Goal: Information Seeking & Learning: Learn about a topic

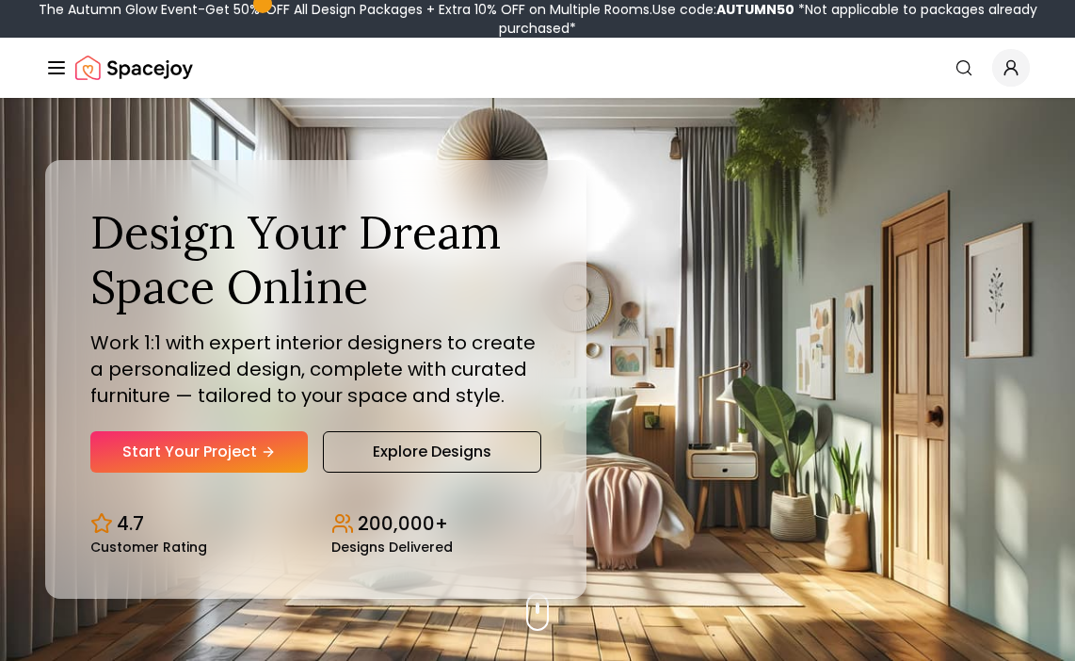
click at [1011, 81] on span "Global" at bounding box center [1011, 68] width 38 height 38
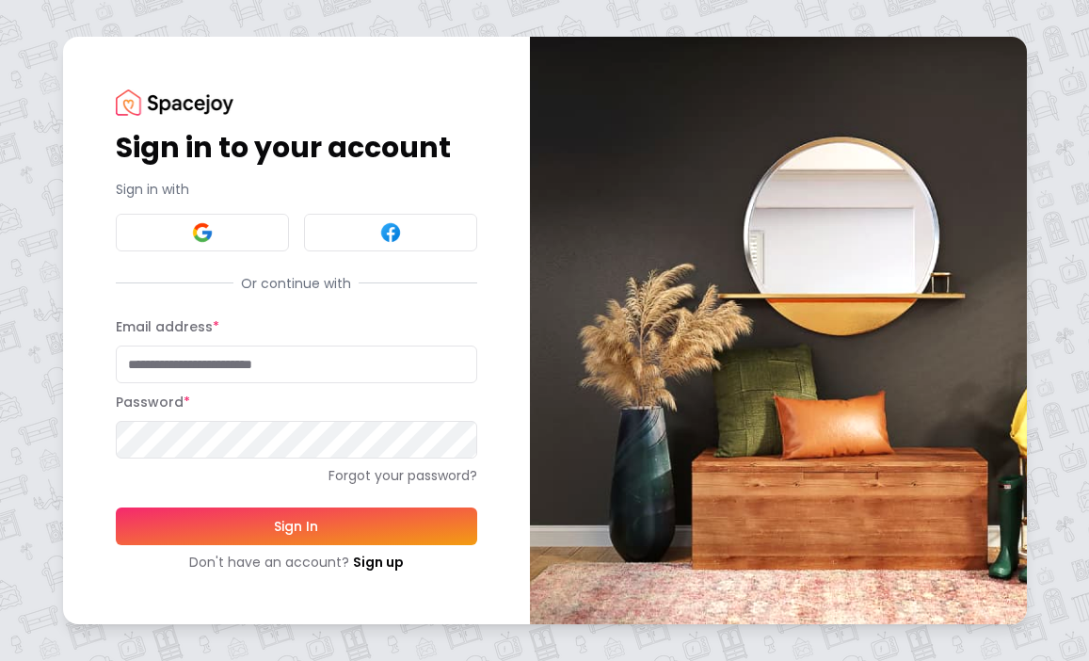
click at [222, 362] on input "Email address *" at bounding box center [296, 364] width 361 height 38
type input "**********"
click at [271, 518] on button "Sign In" at bounding box center [296, 526] width 361 height 38
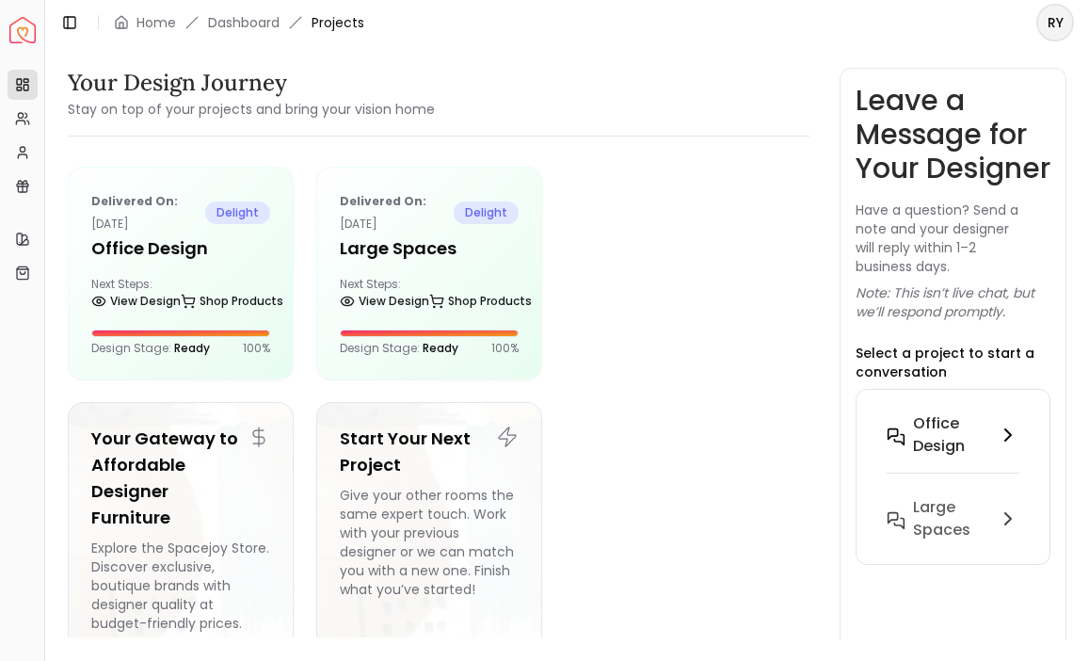
click at [964, 457] on h6 "Office Design" at bounding box center [951, 434] width 76 height 45
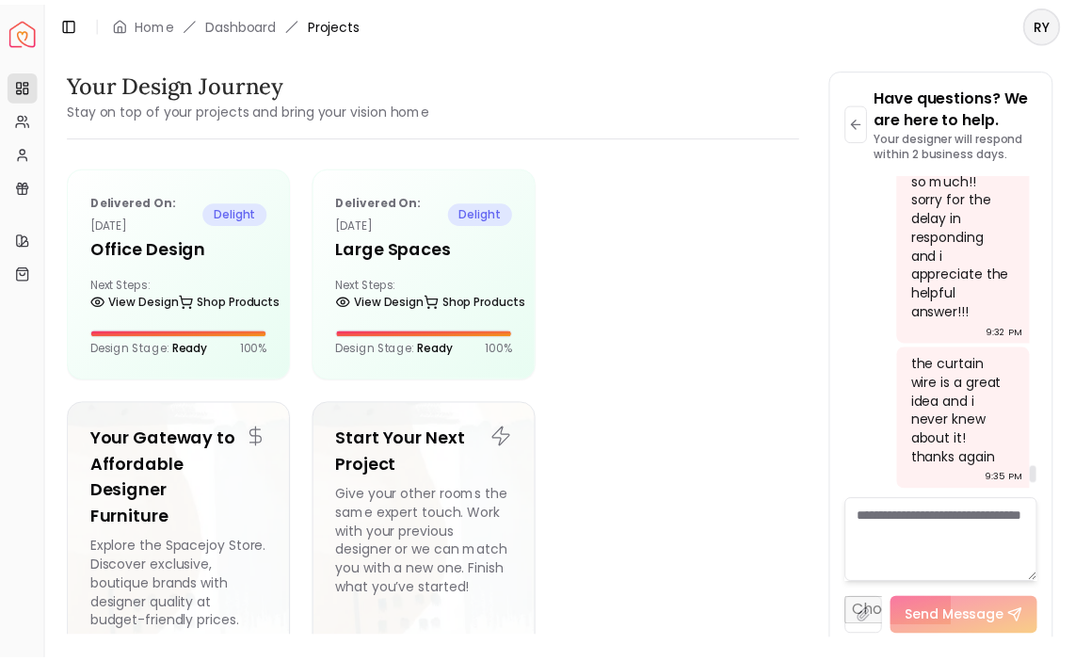
scroll to position [5976, 0]
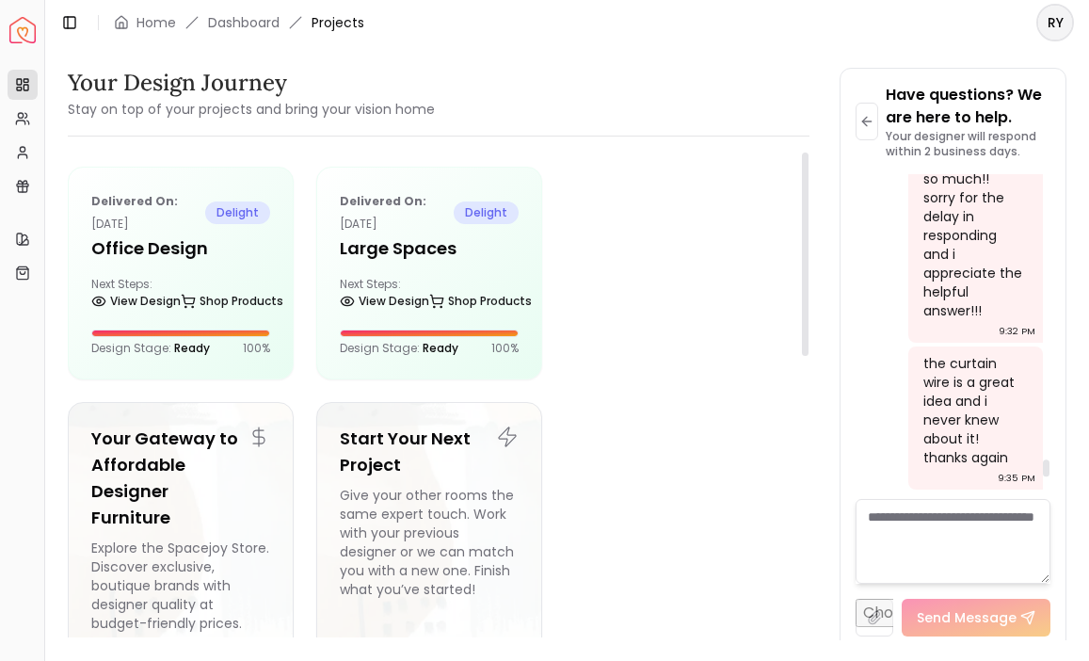
click at [684, 317] on div at bounding box center [678, 273] width 226 height 213
click at [27, 36] on img "Spacejoy" at bounding box center [22, 30] width 26 height 26
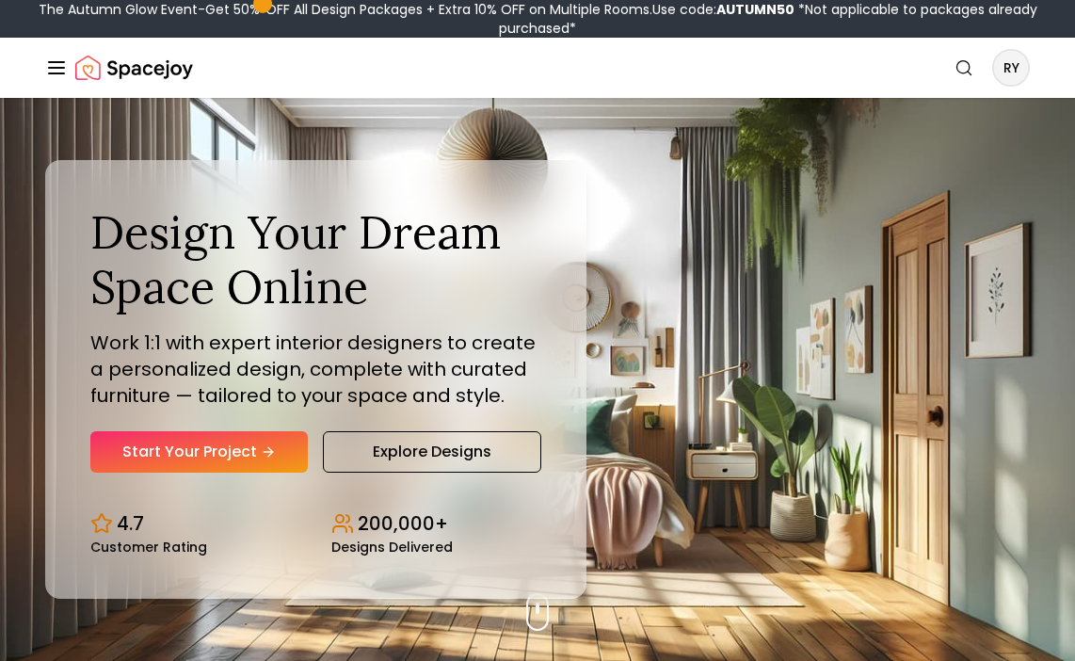
scroll to position [11, 0]
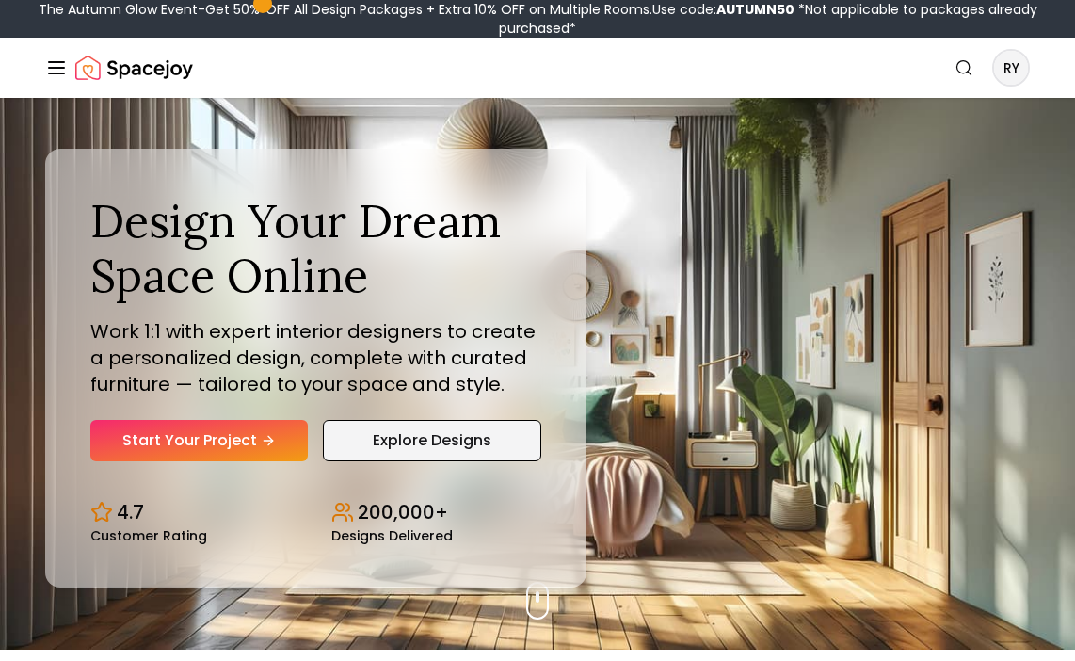
click at [472, 433] on link "Explore Designs" at bounding box center [432, 440] width 219 height 41
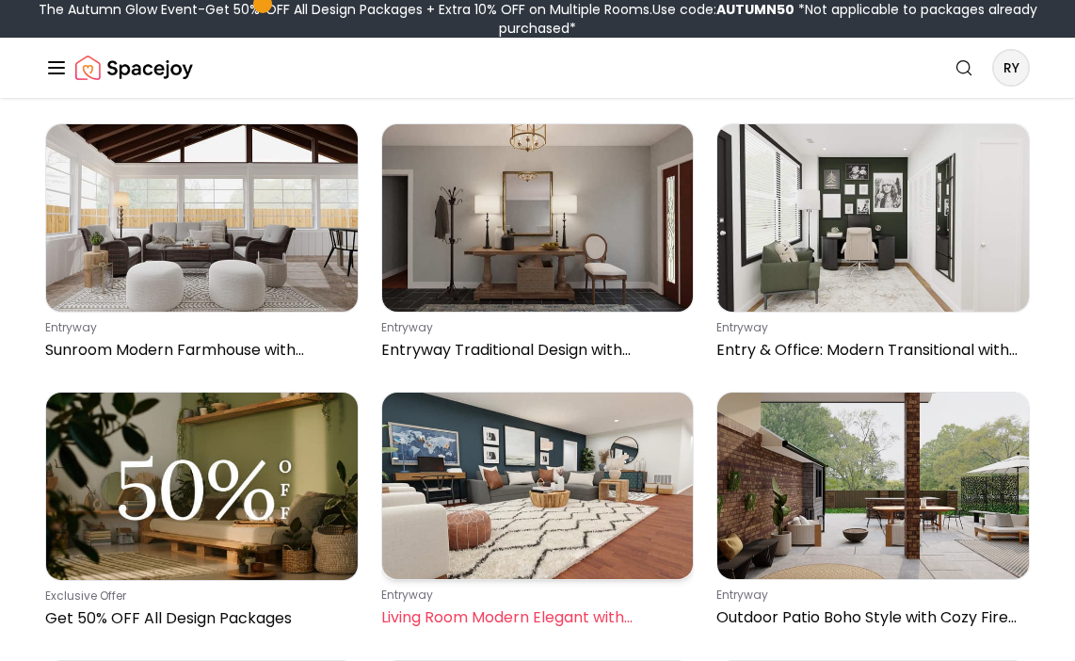
scroll to position [168, 0]
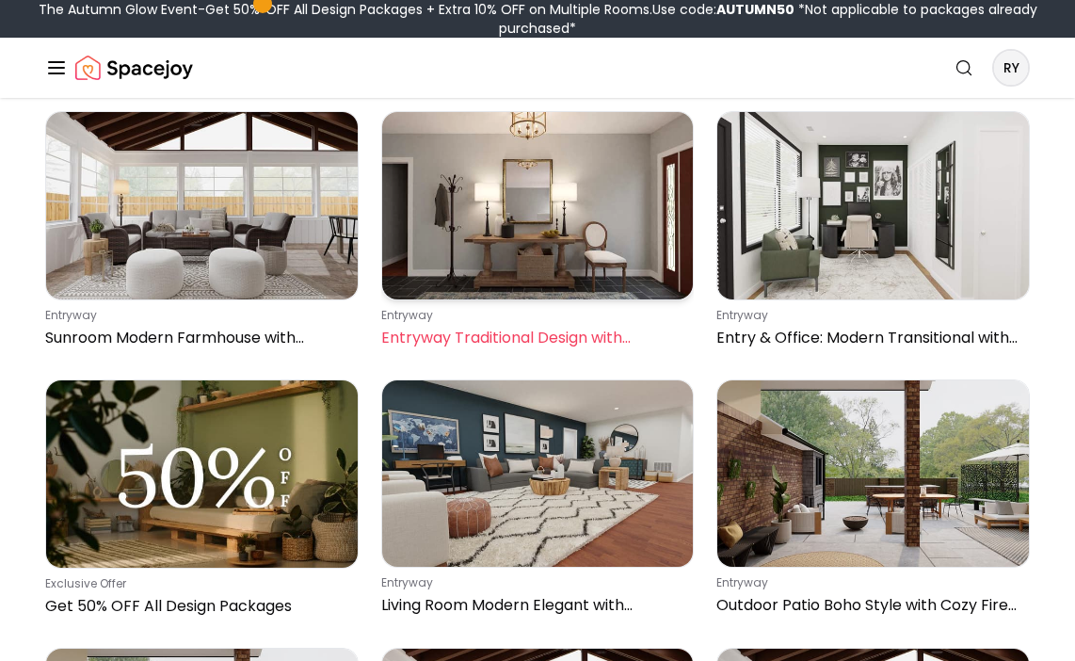
click at [549, 263] on img at bounding box center [538, 205] width 312 height 186
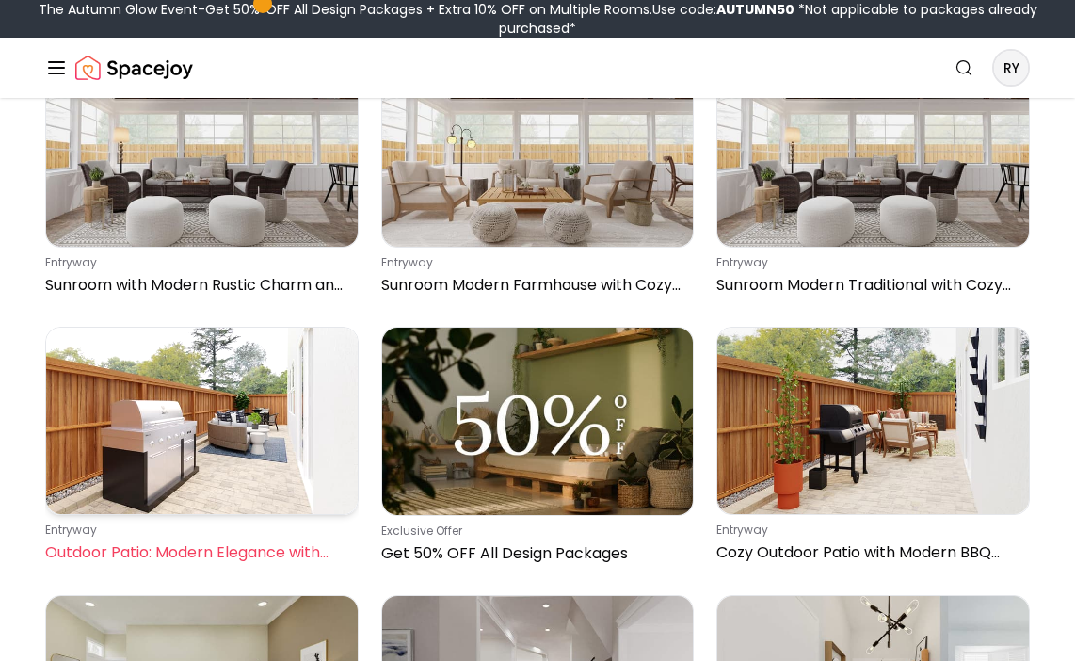
scroll to position [1622, 0]
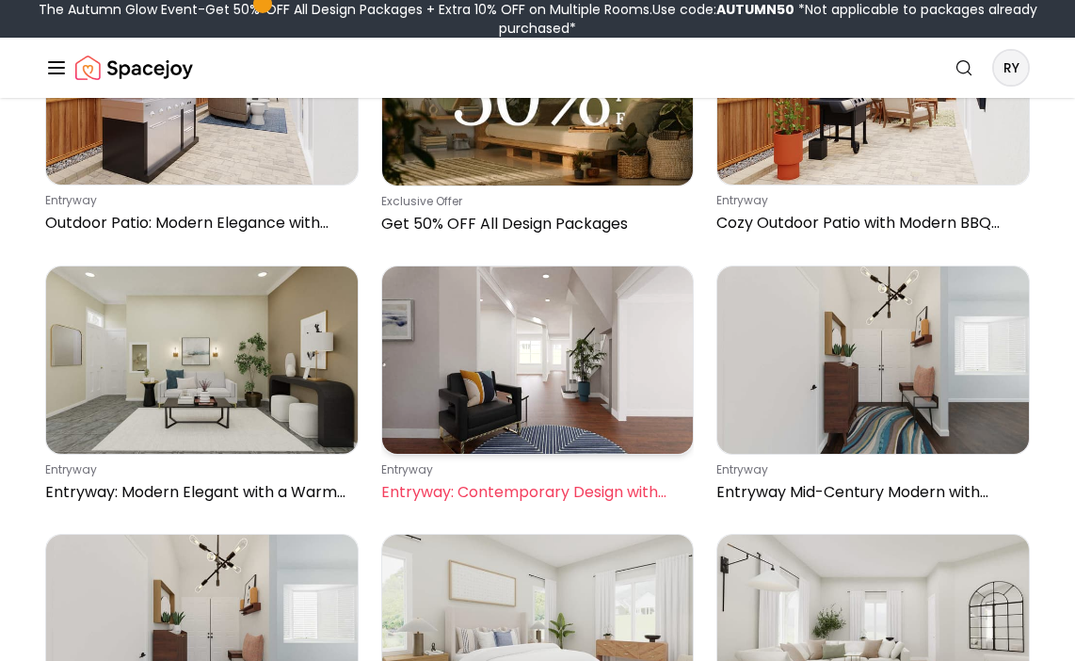
click at [549, 404] on img at bounding box center [538, 359] width 312 height 186
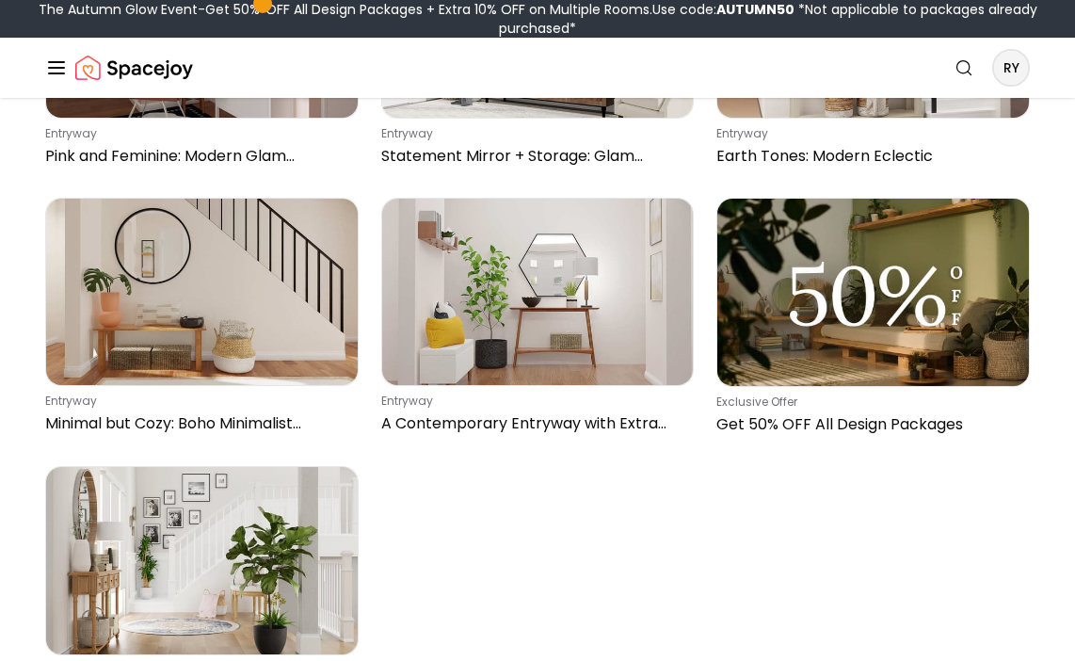
scroll to position [6160, 0]
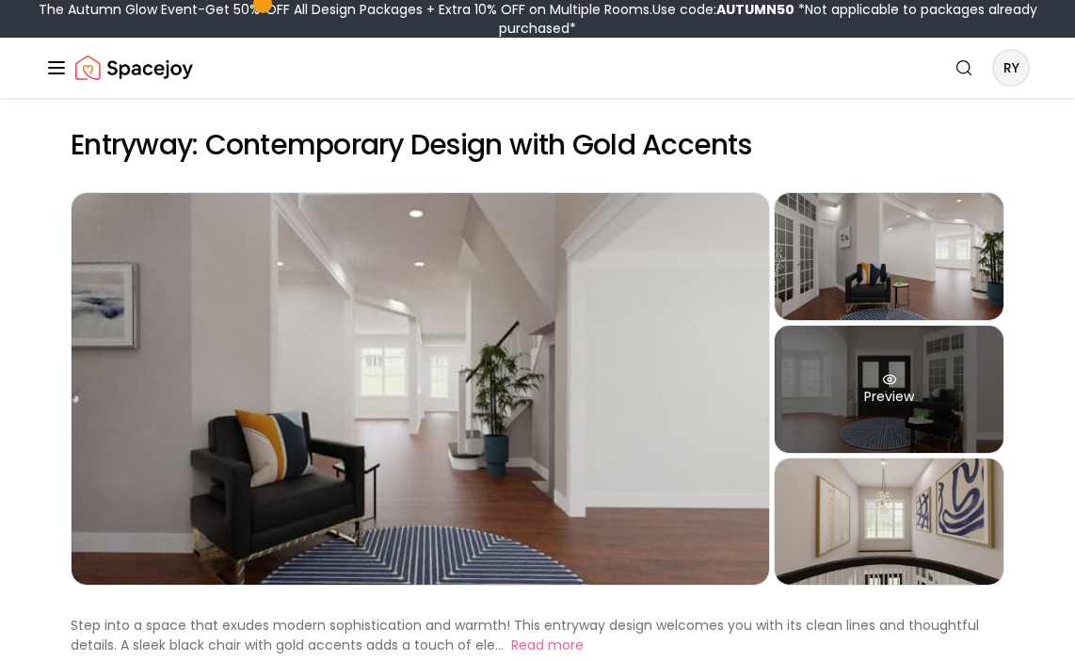
click at [859, 391] on div "Preview" at bounding box center [889, 389] width 229 height 127
